Goal: Information Seeking & Learning: Learn about a topic

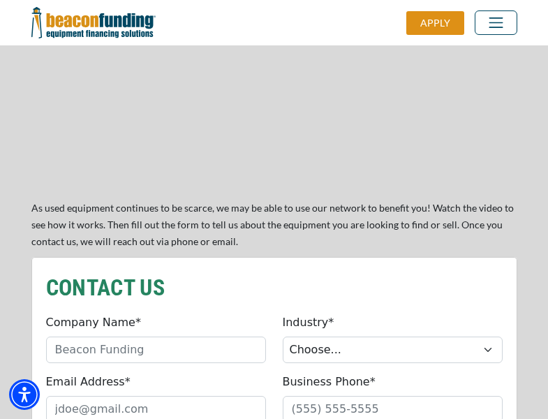
scroll to position [1187, 0]
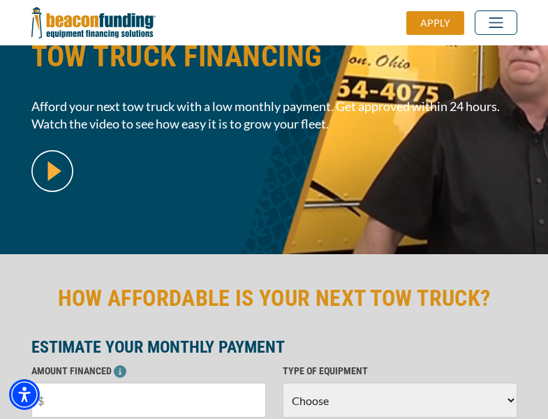
scroll to position [341, 0]
